Goal: Transaction & Acquisition: Purchase product/service

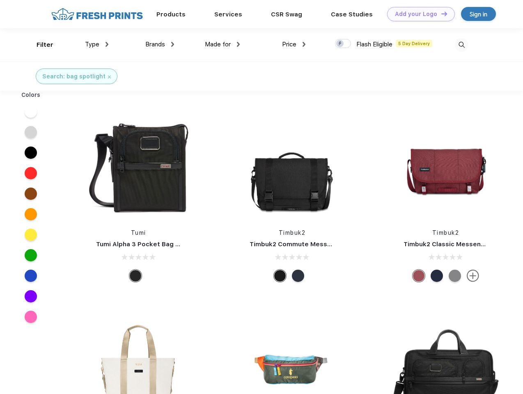
scroll to position [0, 0]
click at [418, 14] on link "Add your Logo Design Tool" at bounding box center [421, 14] width 68 height 14
click at [0, 0] on div "Design Tool" at bounding box center [0, 0] width 0 height 0
click at [441, 14] on link "Add your Logo Design Tool" at bounding box center [421, 14] width 68 height 14
click at [39, 45] on div "Filter" at bounding box center [45, 44] width 17 height 9
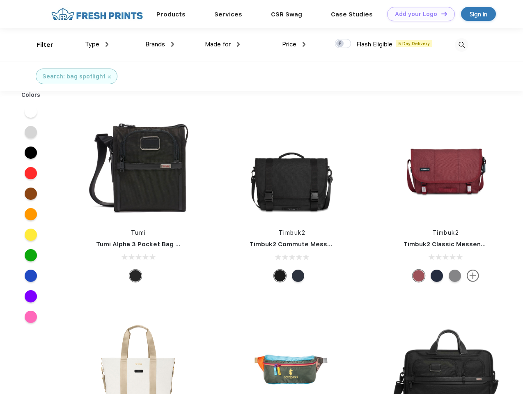
click at [97, 44] on span "Type" at bounding box center [92, 44] width 14 height 7
click at [160, 44] on span "Brands" at bounding box center [155, 44] width 20 height 7
click at [223, 44] on span "Made for" at bounding box center [218, 44] width 26 height 7
click at [294, 44] on span "Price" at bounding box center [289, 44] width 14 height 7
click at [343, 44] on div at bounding box center [343, 43] width 16 height 9
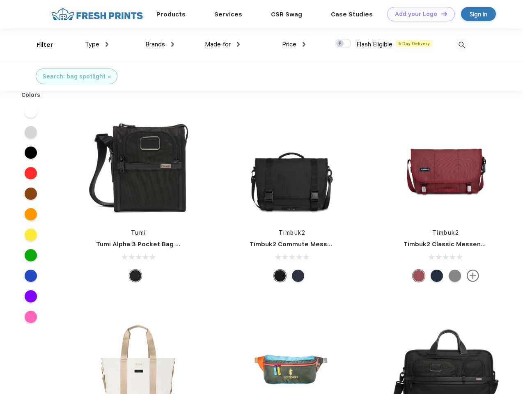
click at [341, 44] on input "checkbox" at bounding box center [337, 41] width 5 height 5
click at [462, 45] on img at bounding box center [462, 45] width 14 height 14
